Goal: Find specific page/section: Find specific page/section

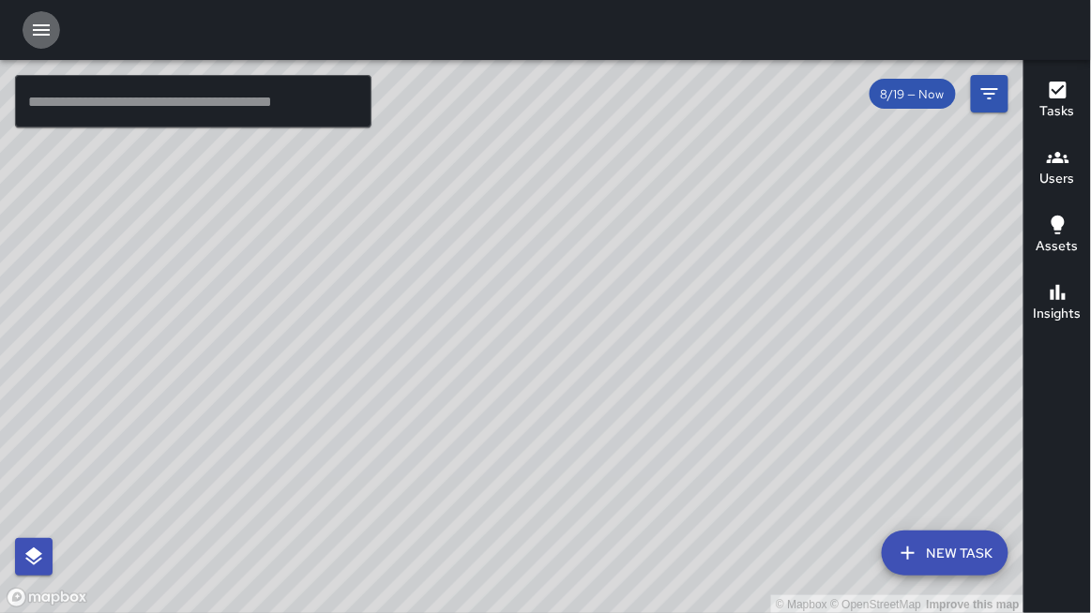
click at [36, 29] on icon "button" at bounding box center [41, 29] width 17 height 11
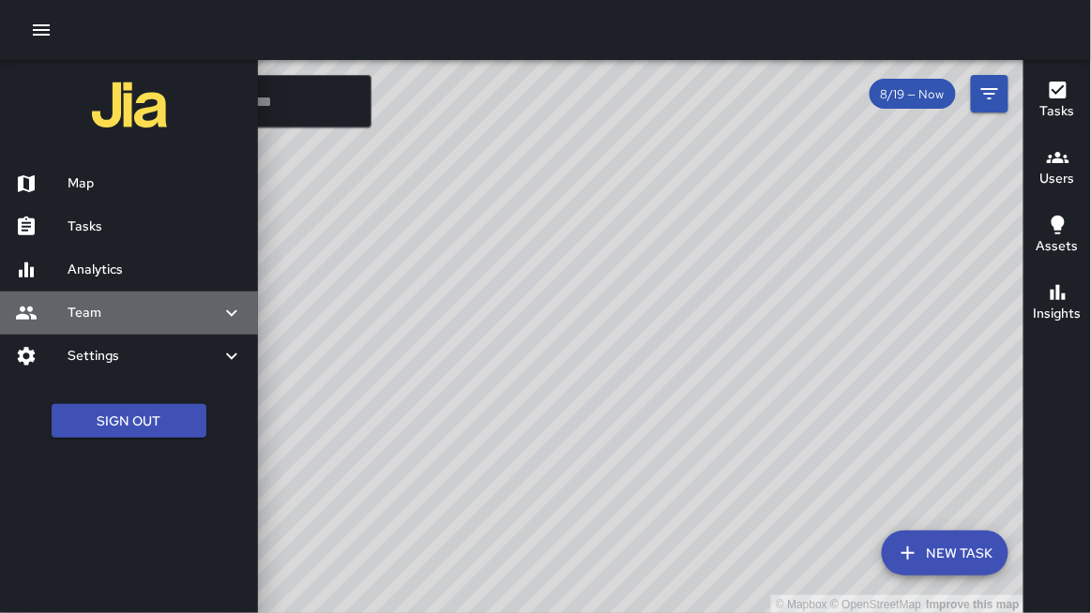
click at [86, 309] on h6 "Team" at bounding box center [144, 313] width 153 height 21
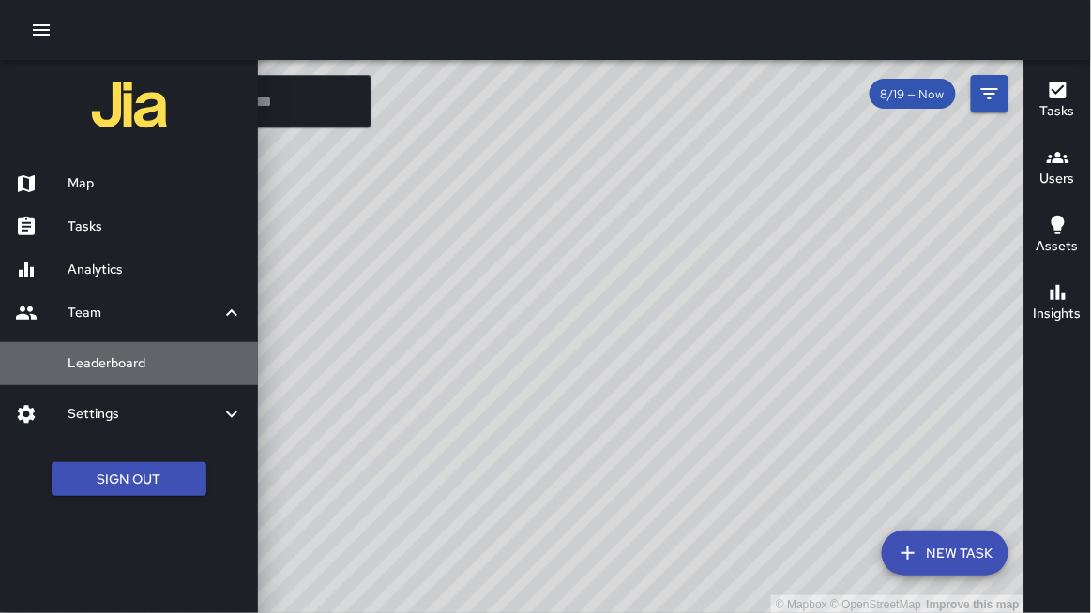
click at [130, 364] on h6 "Leaderboard" at bounding box center [155, 364] width 175 height 21
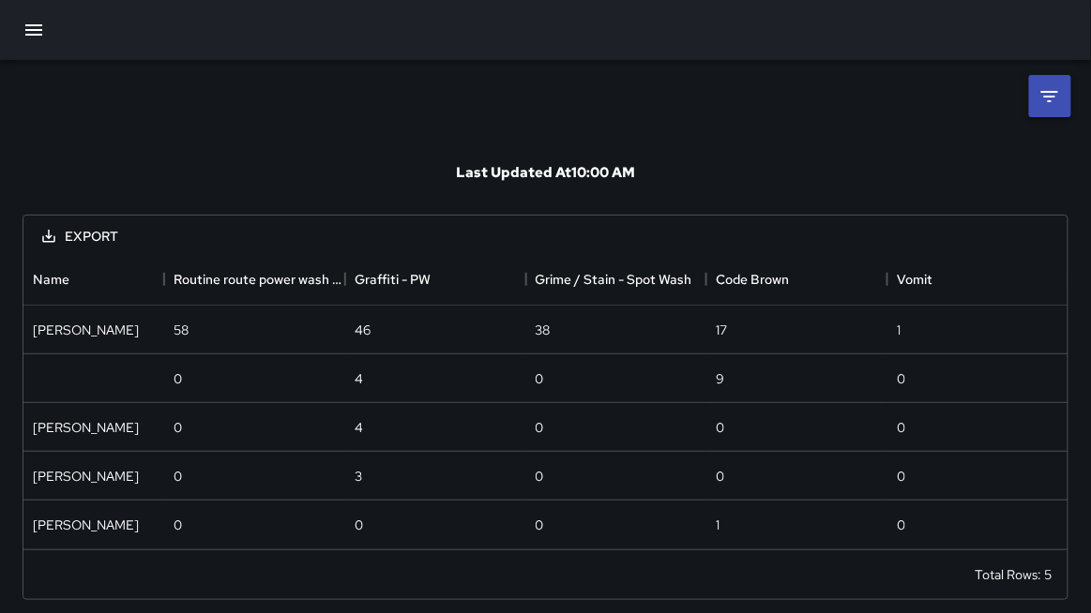
scroll to position [295, 1045]
click at [1049, 110] on li at bounding box center [1050, 96] width 42 height 42
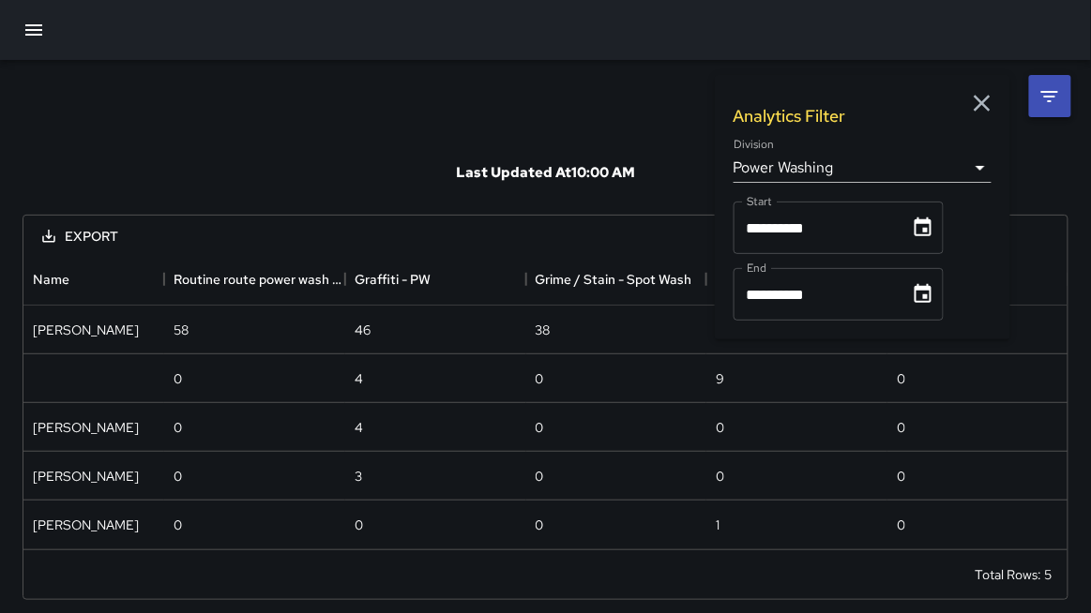
scroll to position [2, 0]
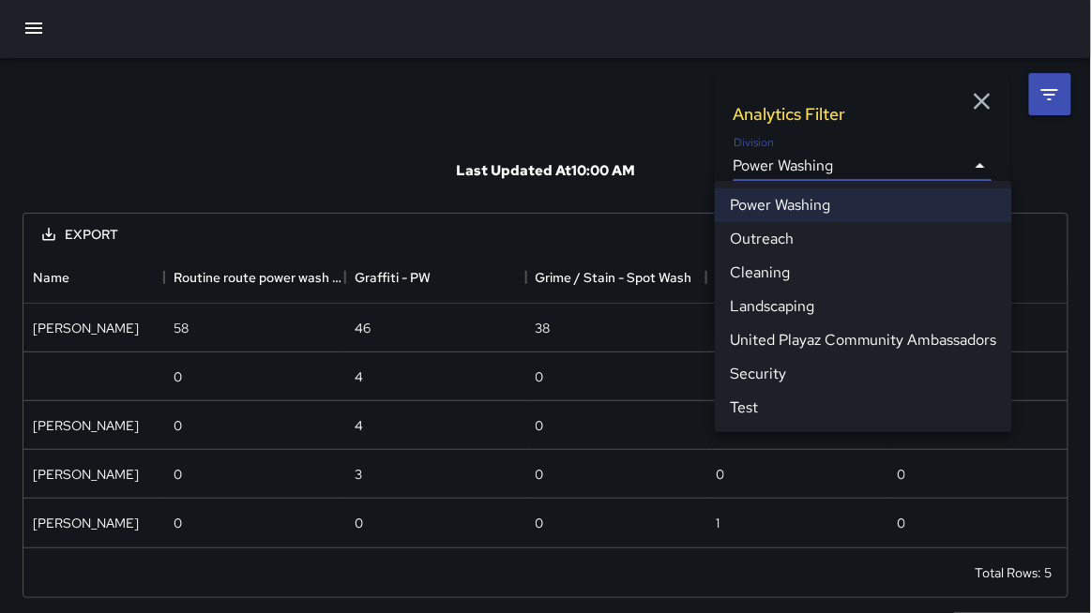
click at [812, 171] on body "**********" at bounding box center [545, 309] width 1091 height 623
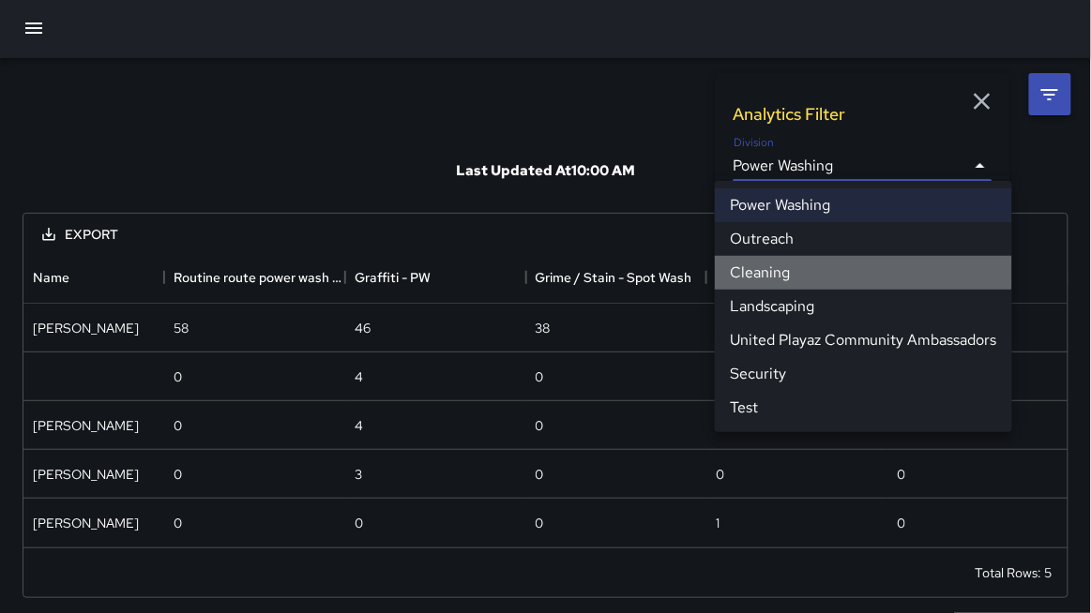
click at [778, 269] on li "Cleaning" at bounding box center [863, 273] width 297 height 34
type input "**********"
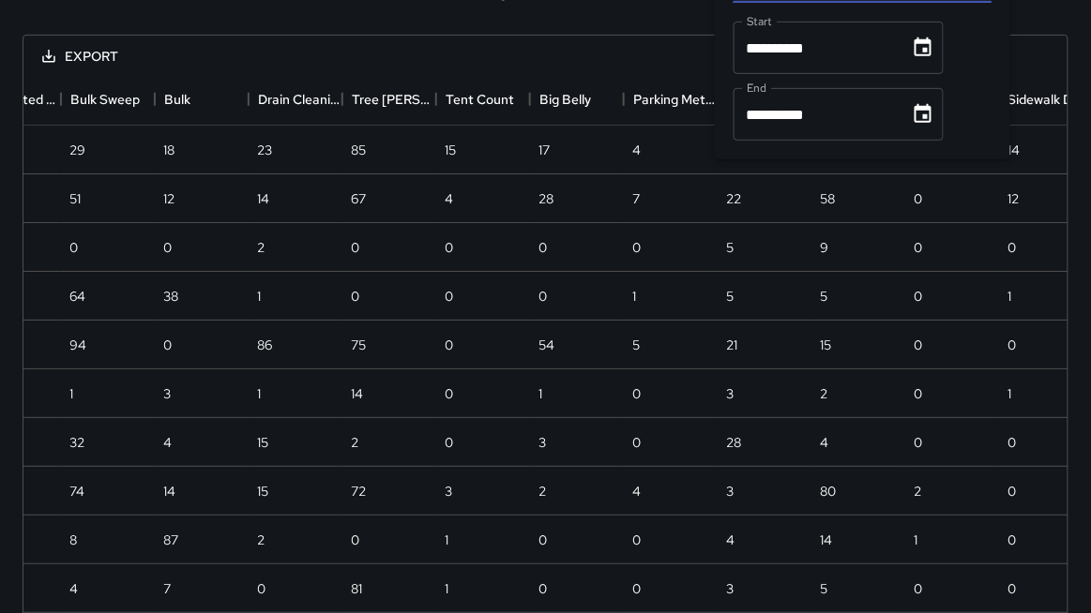
scroll to position [192, 0]
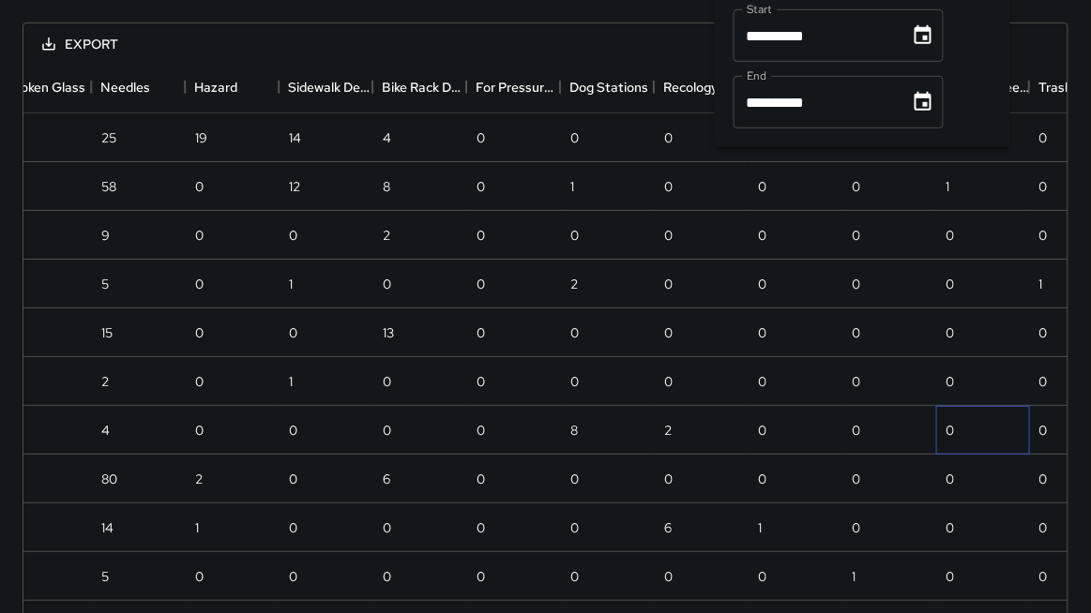
drag, startPoint x: 971, startPoint y: 420, endPoint x: 980, endPoint y: 417, distance: 9.8
click at [973, 419] on div "3 0 28 4 0 0 0 0 8 2 0 0 0 0 1 0" at bounding box center [561, 430] width 1500 height 49
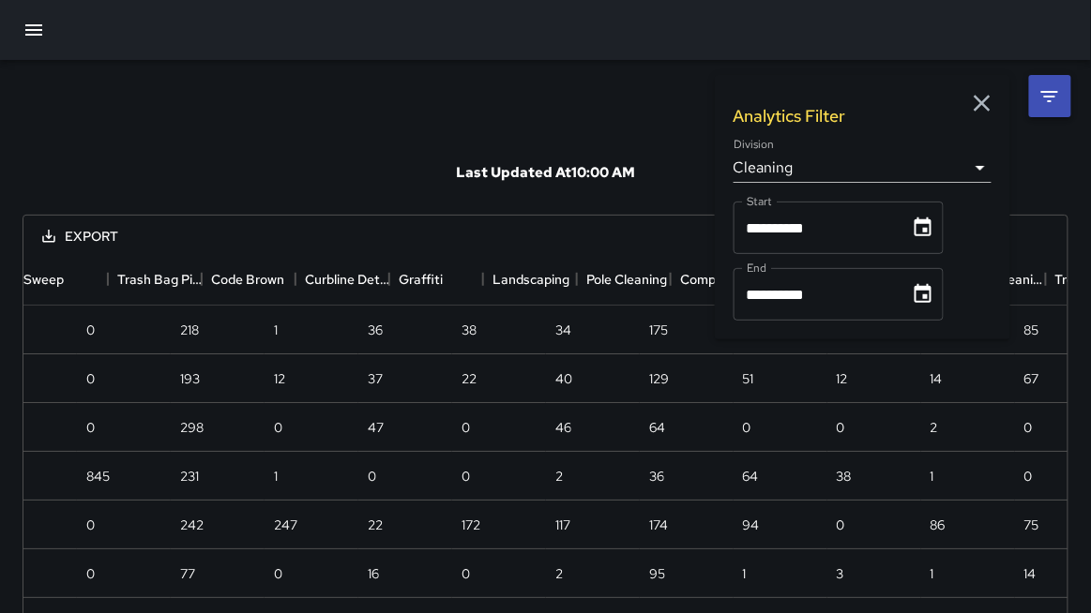
scroll to position [0, 0]
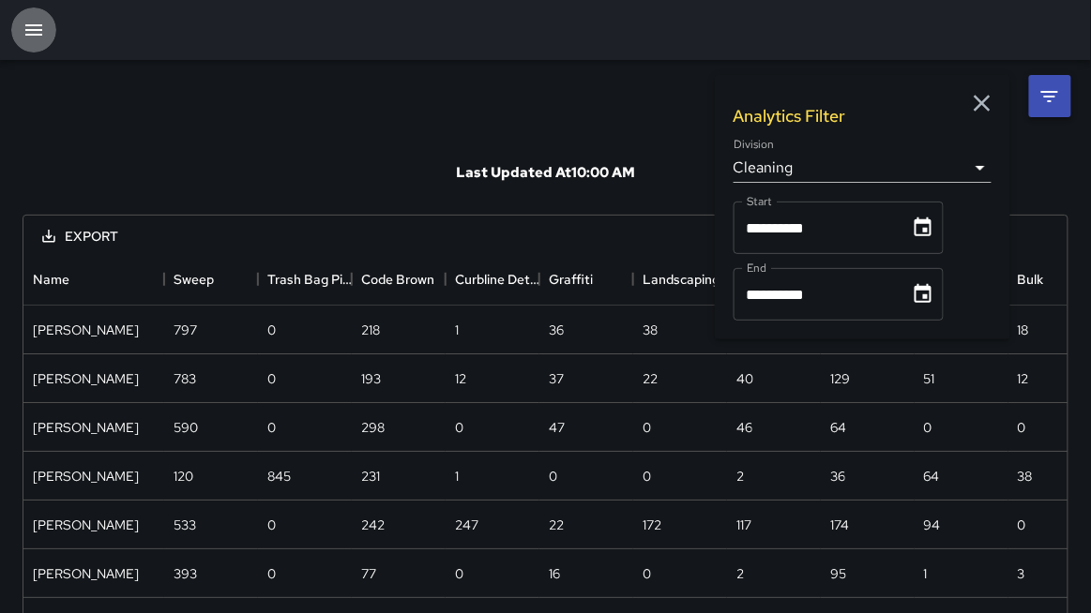
click at [28, 26] on icon "button" at bounding box center [34, 30] width 23 height 23
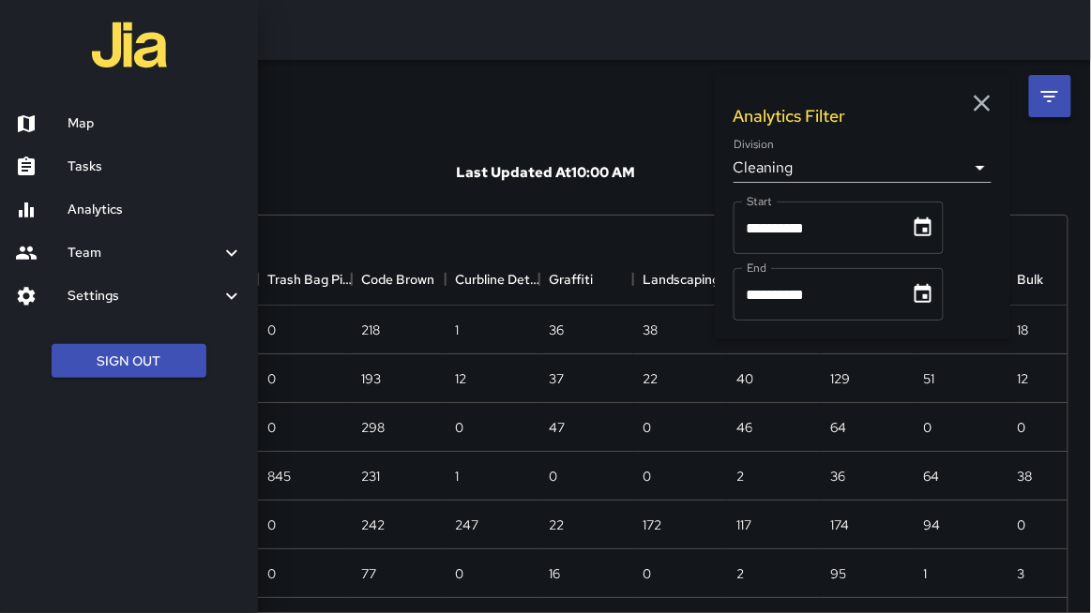
click at [66, 124] on div at bounding box center [41, 124] width 53 height 23
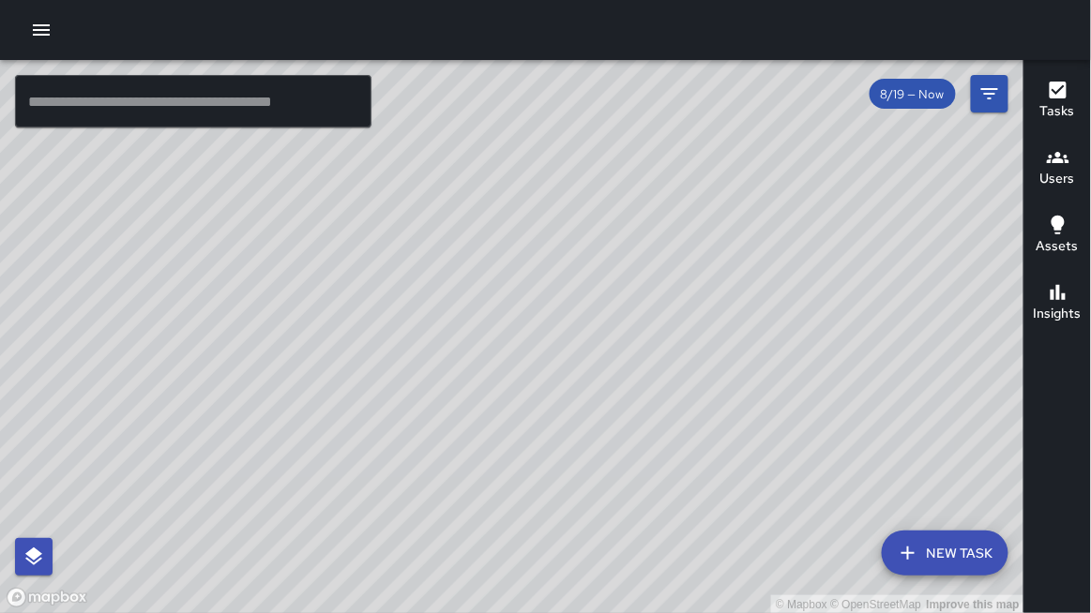
drag, startPoint x: 230, startPoint y: 189, endPoint x: 229, endPoint y: 203, distance: 14.1
click at [229, 203] on div "© Mapbox © OpenStreetMap Improve this map" at bounding box center [512, 337] width 1024 height 554
click at [1068, 153] on icon "button" at bounding box center [1057, 157] width 23 height 23
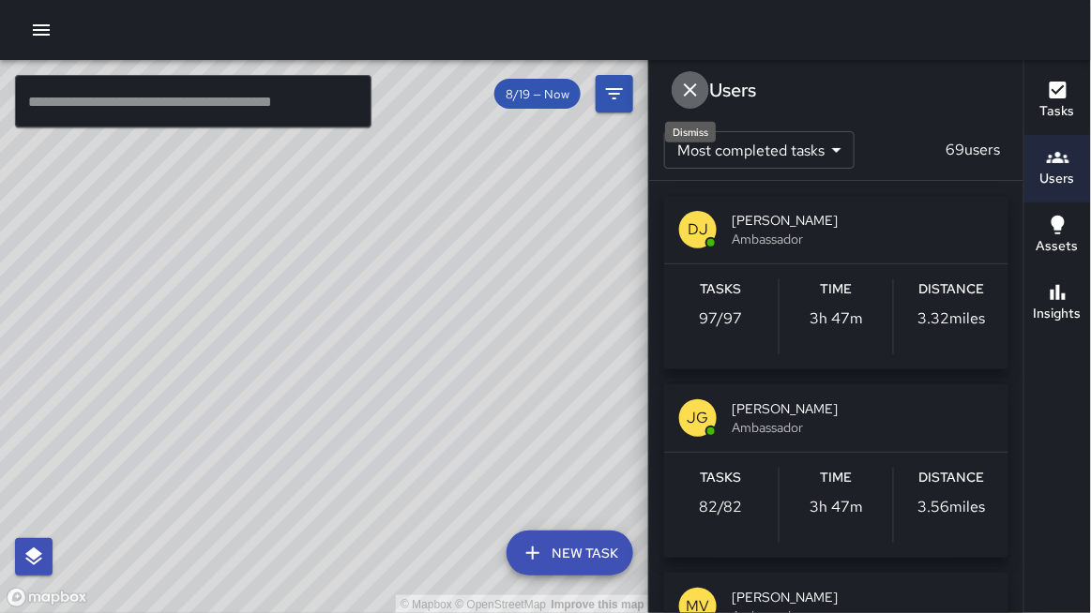
click at [686, 91] on icon "Dismiss" at bounding box center [690, 90] width 23 height 23
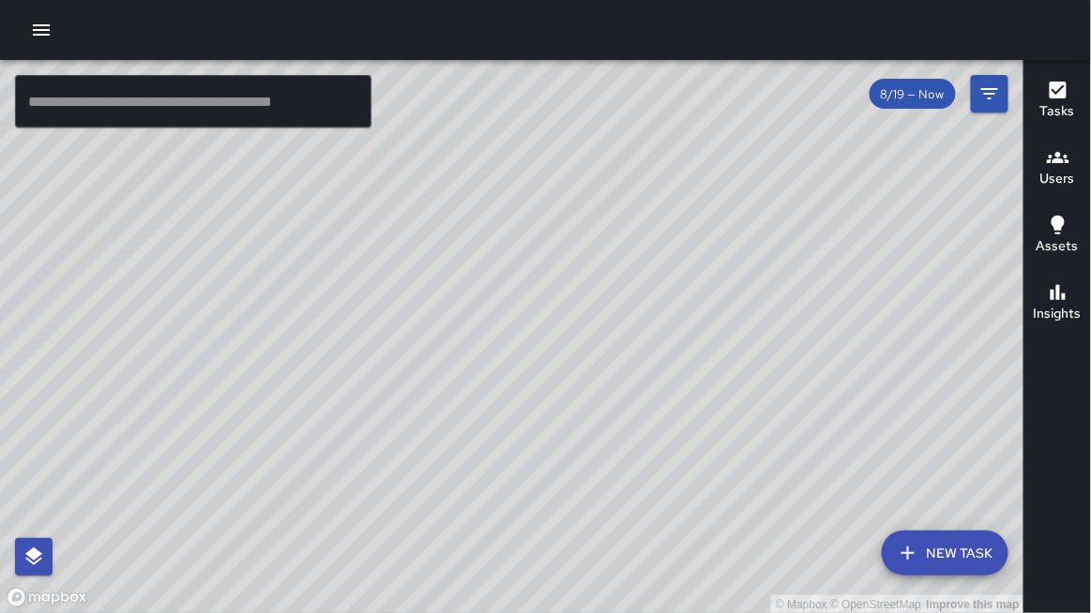
click at [1045, 103] on h6 "Tasks" at bounding box center [1057, 111] width 35 height 21
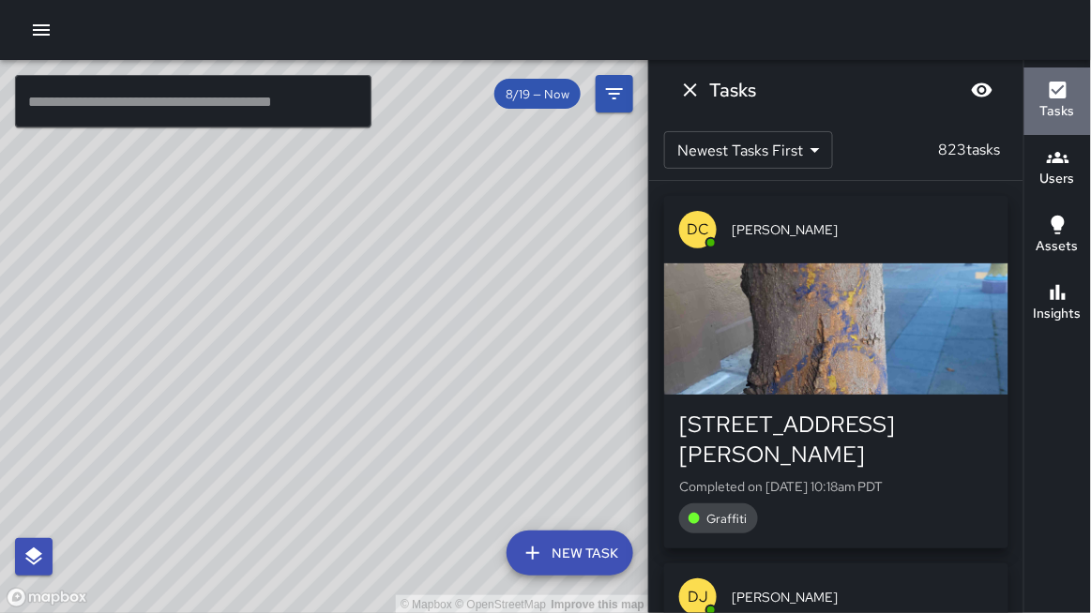
click at [1038, 107] on button "Tasks" at bounding box center [1057, 102] width 67 height 68
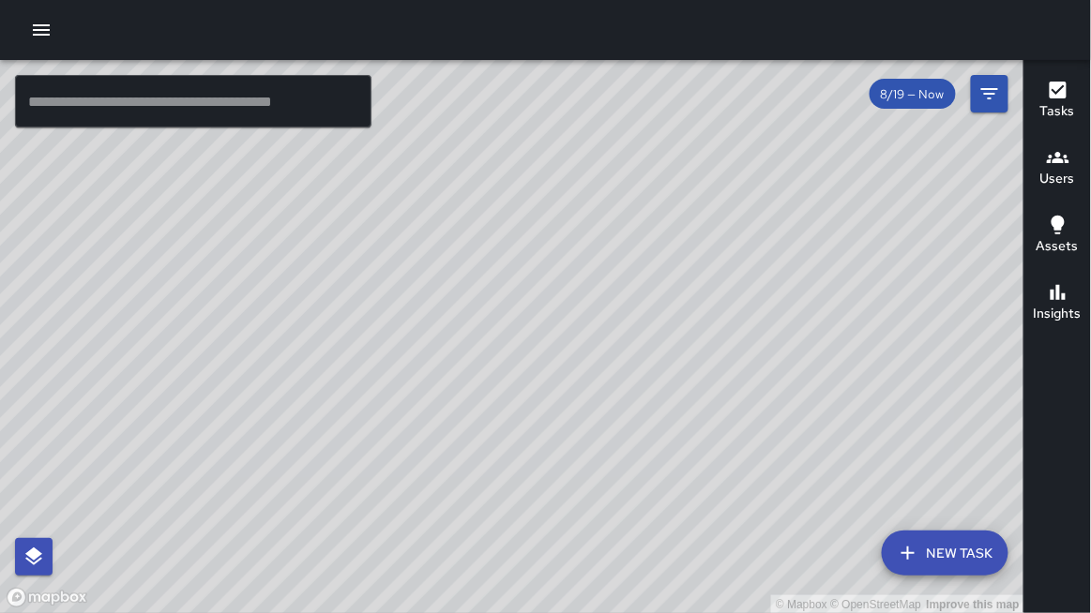
click at [907, 99] on span "8/19 — Now" at bounding box center [912, 94] width 86 height 16
click at [987, 100] on icon "Filters" at bounding box center [989, 94] width 23 height 23
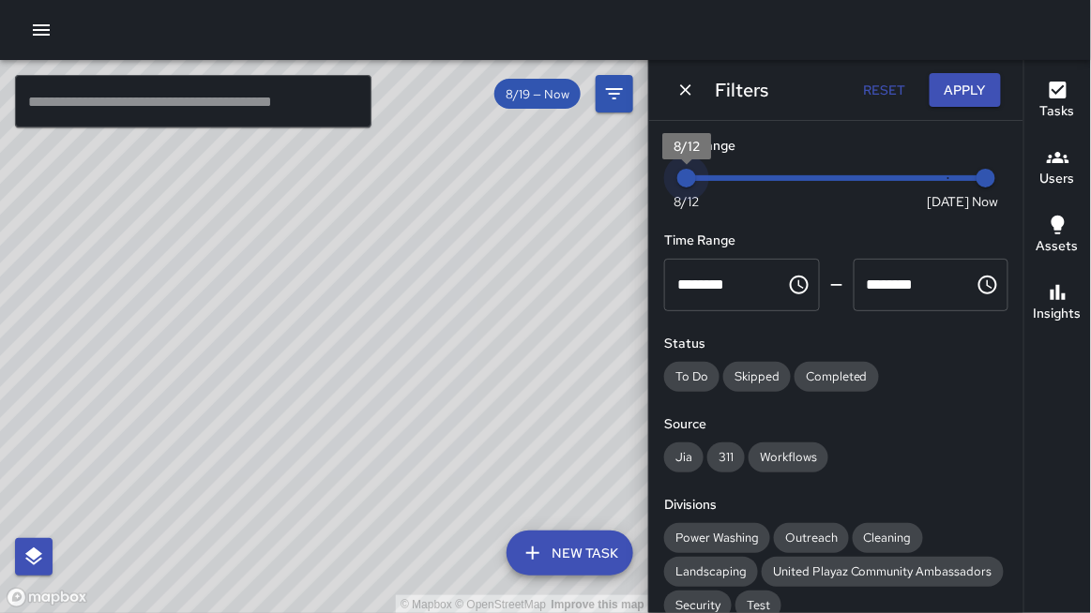
drag, startPoint x: 953, startPoint y: 179, endPoint x: 631, endPoint y: 237, distance: 326.8
click at [631, 237] on div "© Mapbox © OpenStreetMap Improve this map ​ New Task 8/19 — Now Map Layers Task…" at bounding box center [545, 336] width 1091 height 553
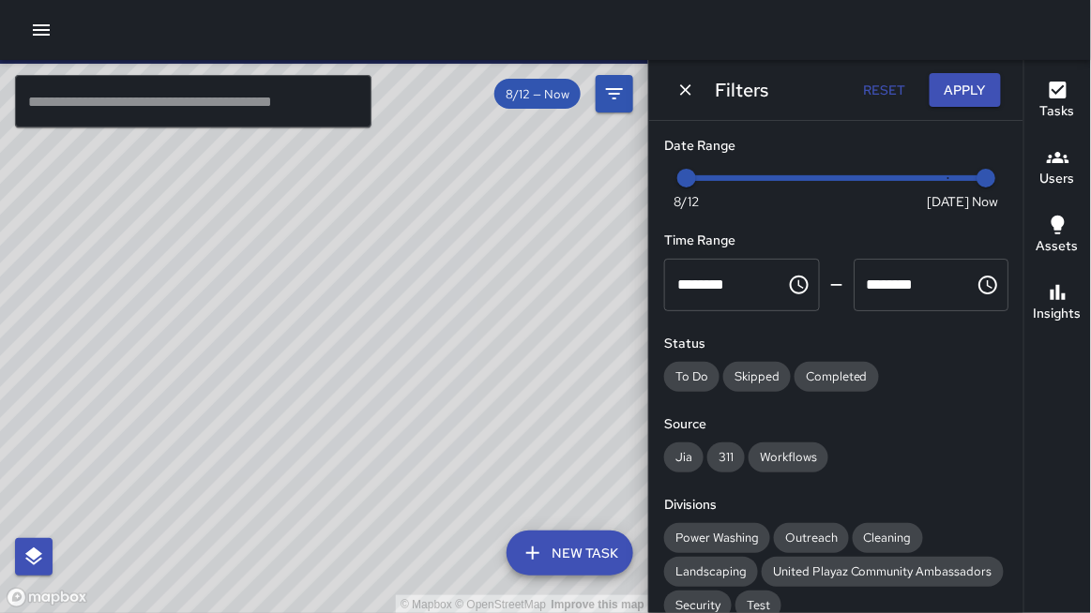
drag, startPoint x: 348, startPoint y: 255, endPoint x: 453, endPoint y: 218, distance: 111.2
click at [453, 218] on div "© Mapbox © OpenStreetMap Improve this map" at bounding box center [324, 337] width 649 height 554
drag, startPoint x: 576, startPoint y: 183, endPoint x: 506, endPoint y: 294, distance: 131.4
click at [506, 294] on div "© Mapbox © OpenStreetMap Improve this map" at bounding box center [324, 337] width 649 height 554
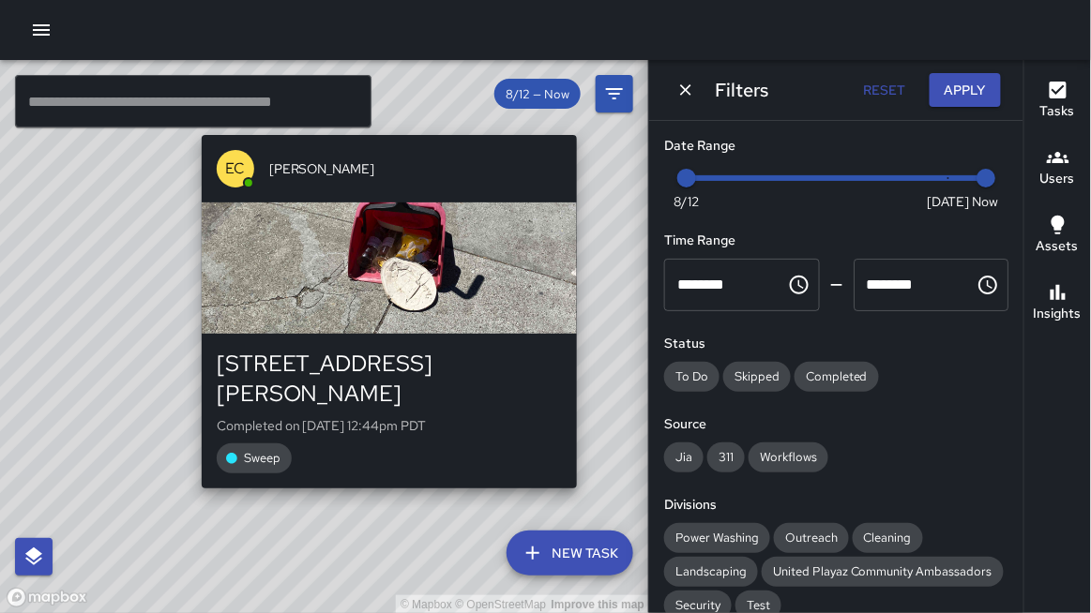
drag, startPoint x: 543, startPoint y: 293, endPoint x: 587, endPoint y: 470, distance: 182.6
click at [586, 470] on div "© Mapbox © OpenStreetMap Improve this map EC [PERSON_NAME][GEOGRAPHIC_DATA][STR…" at bounding box center [324, 337] width 649 height 554
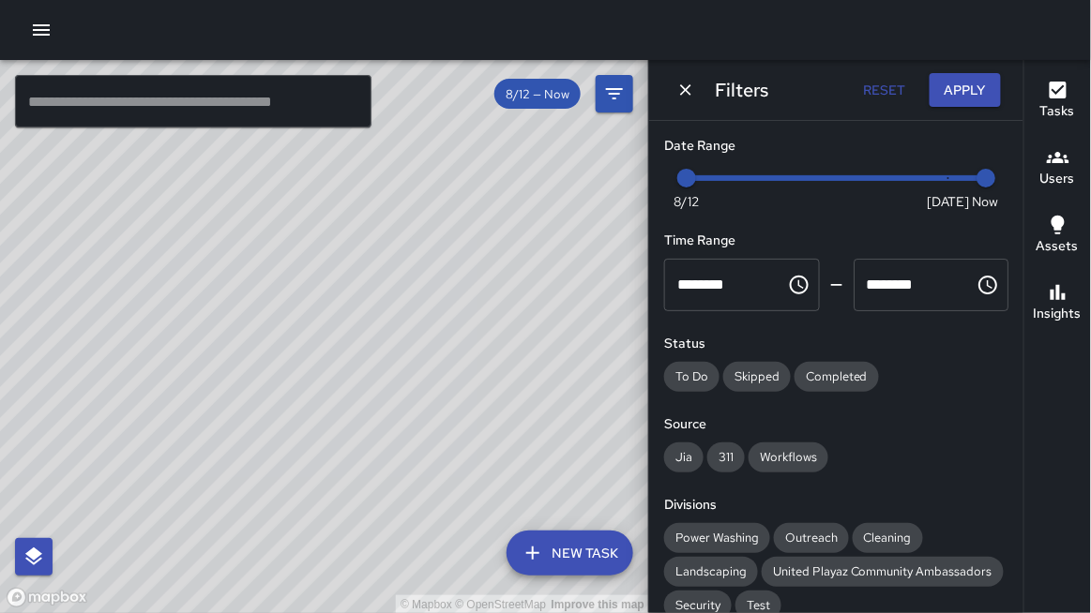
drag, startPoint x: 310, startPoint y: 425, endPoint x: 327, endPoint y: 195, distance: 230.4
click at [327, 195] on div "© Mapbox © OpenStreetMap Improve this map" at bounding box center [324, 337] width 649 height 554
type input "*"
drag, startPoint x: 693, startPoint y: 181, endPoint x: 949, endPoint y: 186, distance: 256.0
click at [949, 186] on span "8/19" at bounding box center [948, 178] width 19 height 19
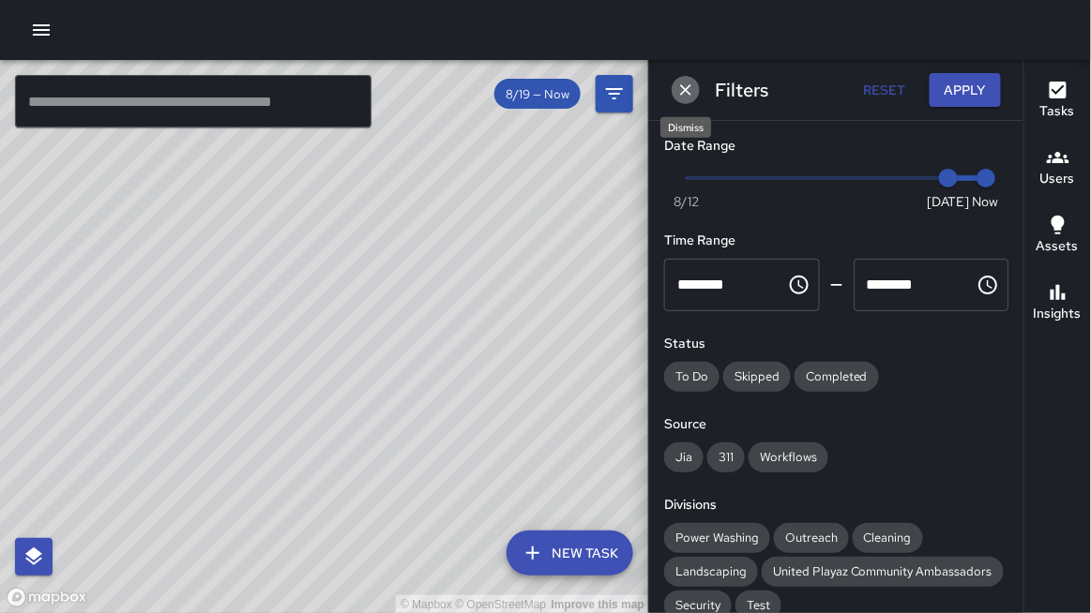
click at [684, 90] on icon "Dismiss" at bounding box center [685, 90] width 19 height 19
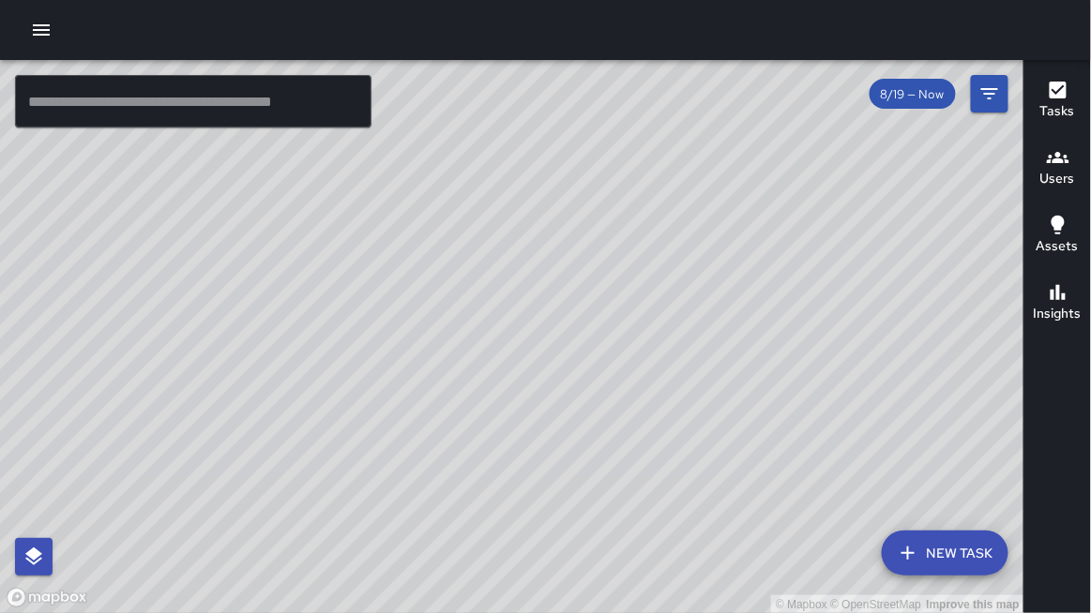
drag, startPoint x: 611, startPoint y: 181, endPoint x: 598, endPoint y: 218, distance: 39.7
click at [598, 218] on div "© Mapbox © OpenStreetMap Improve this map" at bounding box center [512, 337] width 1024 height 554
